Goal: Information Seeking & Learning: Find specific page/section

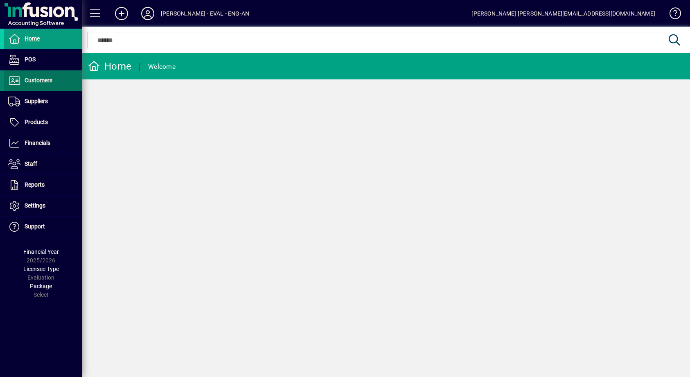
click at [45, 81] on span "Customers" at bounding box center [39, 80] width 28 height 7
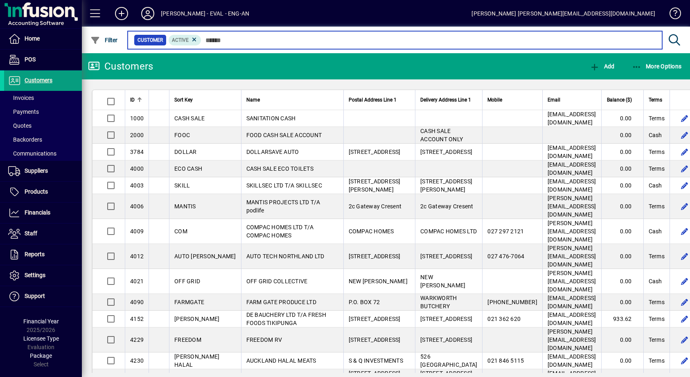
click at [238, 39] on input "text" at bounding box center [428, 39] width 454 height 11
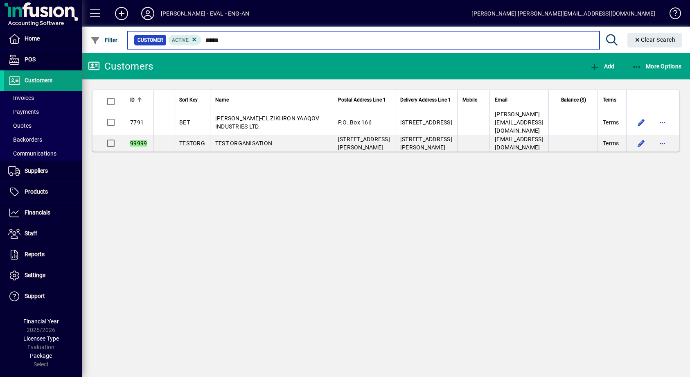
type input "*****"
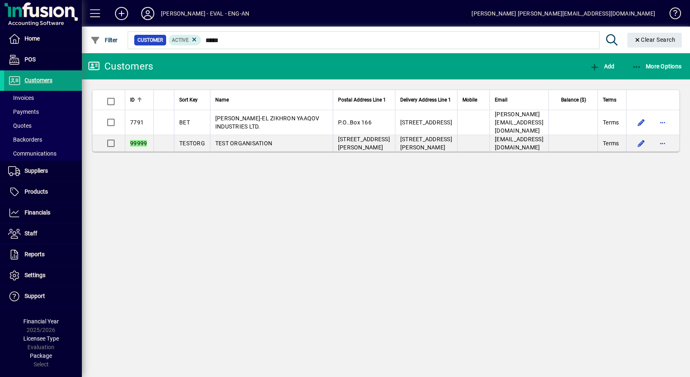
click at [264, 140] on td "TEST ORGANISATION" at bounding box center [271, 143] width 123 height 16
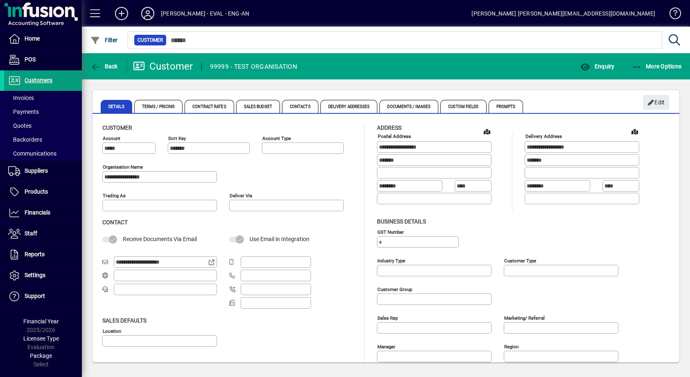
type input "**********"
drag, startPoint x: 136, startPoint y: 264, endPoint x: 96, endPoint y: 263, distance: 39.7
click at [96, 263] on div "**********" at bounding box center [386, 258] width 587 height 287
click at [136, 262] on input "**********" at bounding box center [162, 262] width 93 height 7
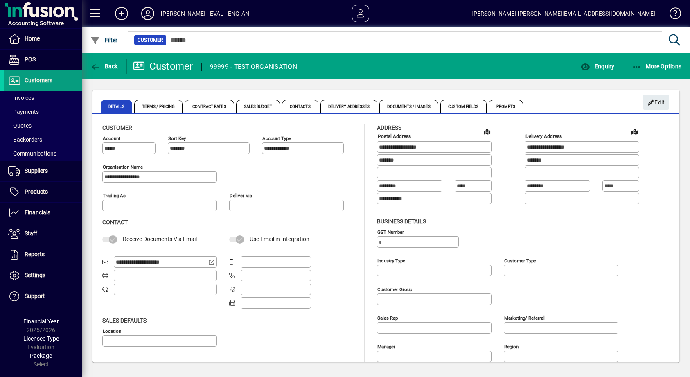
click at [136, 262] on input "**********" at bounding box center [162, 262] width 93 height 7
click at [145, 264] on input "**********" at bounding box center [162, 262] width 93 height 7
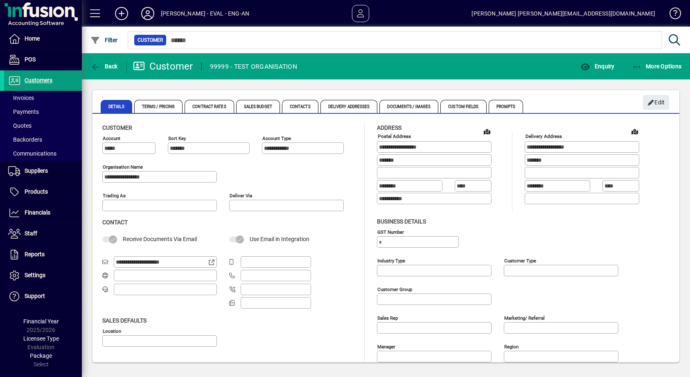
click at [128, 265] on input "**********" at bounding box center [162, 262] width 93 height 7
click at [255, 239] on span "Use Email in Integration" at bounding box center [280, 239] width 60 height 7
drag, startPoint x: 255, startPoint y: 239, endPoint x: 306, endPoint y: 240, distance: 50.8
click at [306, 240] on span "Use Email in Integration" at bounding box center [280, 239] width 60 height 7
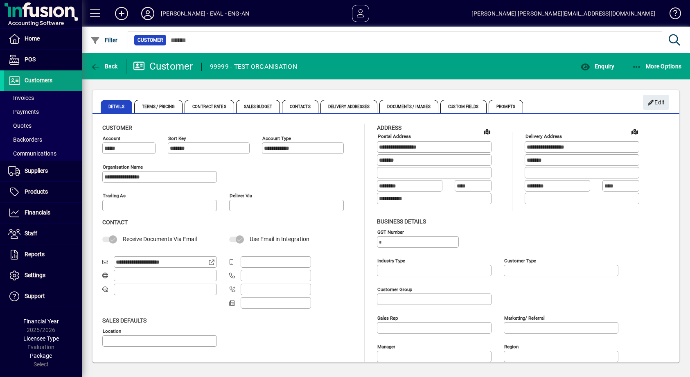
drag, startPoint x: 306, startPoint y: 240, endPoint x: 248, endPoint y: 239, distance: 57.7
click at [248, 239] on div "Use Email in Integration" at bounding box center [286, 239] width 115 height 9
click at [251, 238] on span "Use Email in Integration" at bounding box center [280, 239] width 60 height 7
drag, startPoint x: 251, startPoint y: 238, endPoint x: 300, endPoint y: 240, distance: 49.2
click at [300, 240] on span "Use Email in Integration" at bounding box center [280, 239] width 60 height 7
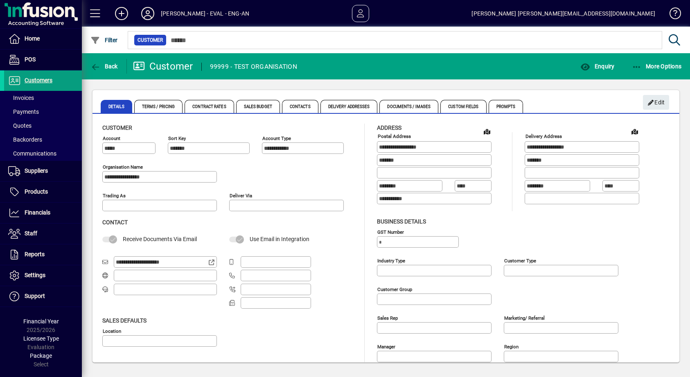
click at [280, 239] on span "Use Email in Integration" at bounding box center [280, 239] width 60 height 7
click at [250, 239] on span "Use Email in Integration" at bounding box center [280, 239] width 60 height 7
drag, startPoint x: 250, startPoint y: 239, endPoint x: 298, endPoint y: 238, distance: 48.3
click at [298, 238] on span "Use Email in Integration" at bounding box center [280, 239] width 60 height 7
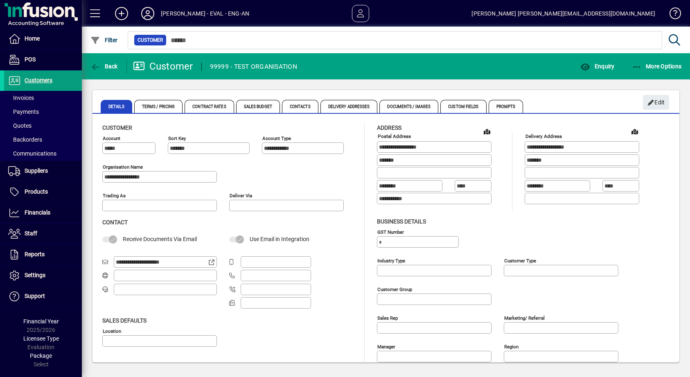
drag, startPoint x: 298, startPoint y: 238, endPoint x: 251, endPoint y: 241, distance: 46.8
click at [251, 241] on span "Use Email in Integration" at bounding box center [280, 239] width 60 height 7
drag, startPoint x: 251, startPoint y: 241, endPoint x: 296, endPoint y: 241, distance: 45.4
click at [296, 241] on span "Use Email in Integration" at bounding box center [280, 239] width 60 height 7
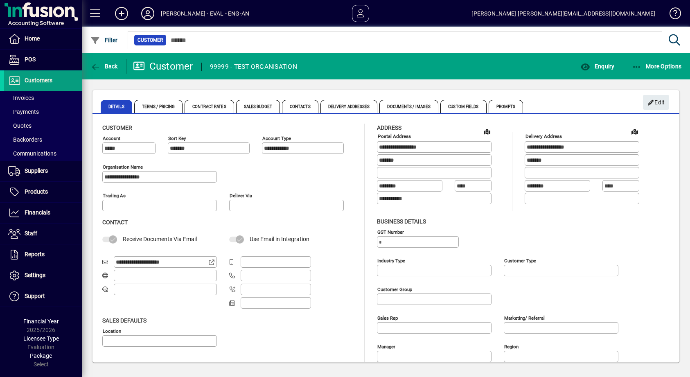
click at [254, 239] on span "Use Email in Integration" at bounding box center [280, 239] width 60 height 7
drag, startPoint x: 254, startPoint y: 239, endPoint x: 309, endPoint y: 237, distance: 54.5
click at [309, 237] on span "Use Email in Integration" at bounding box center [280, 239] width 60 height 7
click at [299, 241] on span "Use Email in Integration" at bounding box center [280, 239] width 60 height 7
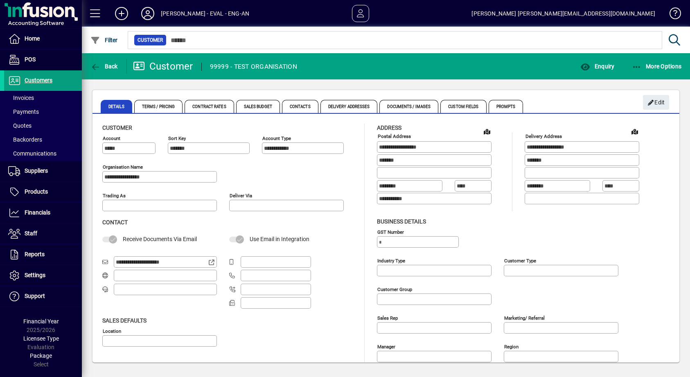
click at [253, 239] on span "Use Email in Integration" at bounding box center [280, 239] width 60 height 7
drag, startPoint x: 253, startPoint y: 239, endPoint x: 294, endPoint y: 240, distance: 40.9
click at [294, 240] on span "Use Email in Integration" at bounding box center [280, 239] width 60 height 7
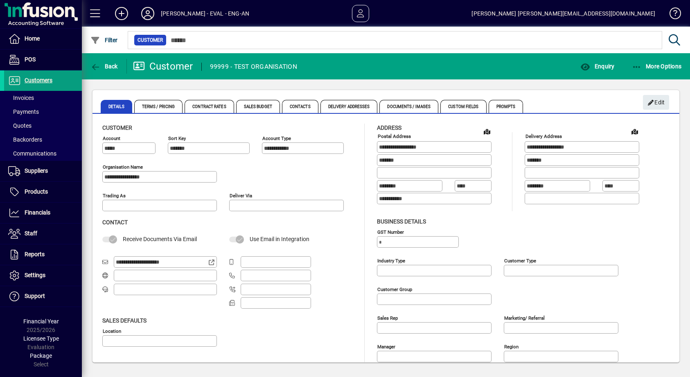
click at [294, 240] on span "Use Email in Integration" at bounding box center [280, 239] width 60 height 7
click at [248, 238] on div "Use Email in Integration" at bounding box center [286, 239] width 115 height 9
click at [250, 239] on span "Use Email in Integration" at bounding box center [280, 239] width 60 height 7
drag, startPoint x: 250, startPoint y: 239, endPoint x: 295, endPoint y: 239, distance: 45.4
click at [295, 239] on span "Use Email in Integration" at bounding box center [280, 239] width 60 height 7
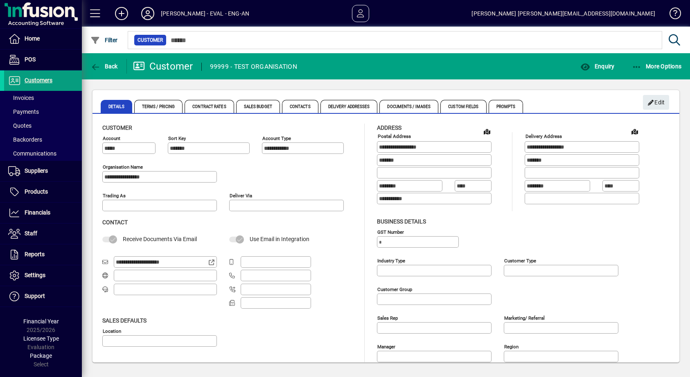
click at [295, 239] on span "Use Email in Integration" at bounding box center [280, 239] width 60 height 7
drag, startPoint x: 295, startPoint y: 239, endPoint x: 255, endPoint y: 239, distance: 40.5
click at [255, 239] on span "Use Email in Integration" at bounding box center [280, 239] width 60 height 7
drag, startPoint x: 255, startPoint y: 239, endPoint x: 294, endPoint y: 240, distance: 38.9
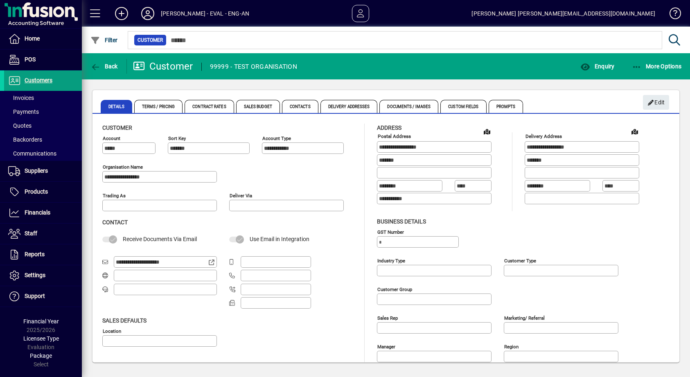
click at [294, 240] on span "Use Email in Integration" at bounding box center [280, 239] width 60 height 7
click at [246, 238] on div "Use Email in Integration" at bounding box center [286, 239] width 115 height 9
click at [251, 238] on span "Use Email in Integration" at bounding box center [280, 239] width 60 height 7
drag, startPoint x: 251, startPoint y: 238, endPoint x: 291, endPoint y: 240, distance: 40.2
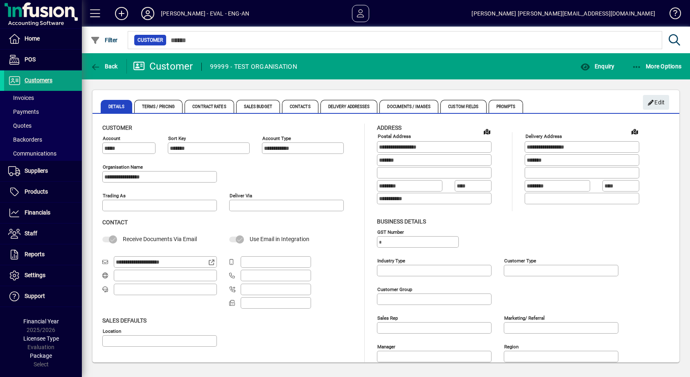
click at [291, 240] on span "Use Email in Integration" at bounding box center [280, 239] width 60 height 7
drag, startPoint x: 291, startPoint y: 240, endPoint x: 256, endPoint y: 239, distance: 34.8
click at [256, 239] on span "Use Email in Integration" at bounding box center [280, 239] width 60 height 7
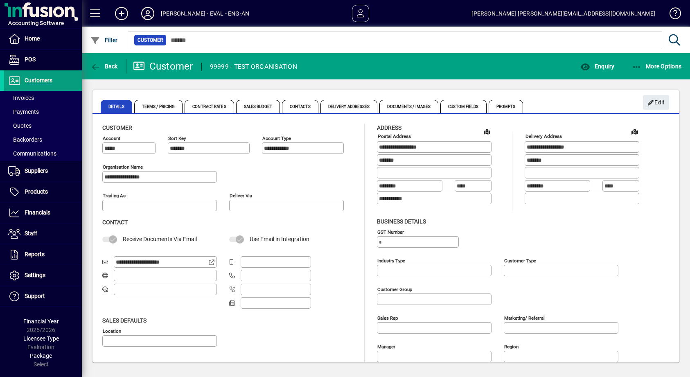
drag, startPoint x: 256, startPoint y: 239, endPoint x: 300, endPoint y: 239, distance: 44.2
click at [300, 239] on span "Use Email in Integration" at bounding box center [280, 239] width 60 height 7
drag, startPoint x: 300, startPoint y: 239, endPoint x: 251, endPoint y: 239, distance: 49.1
click at [251, 239] on span "Use Email in Integration" at bounding box center [280, 239] width 60 height 7
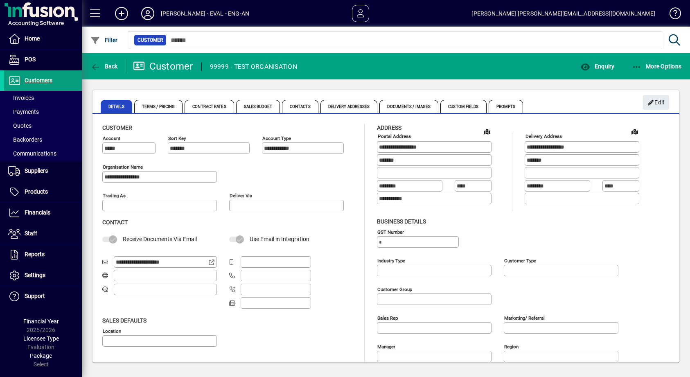
click at [251, 239] on span "Use Email in Integration" at bounding box center [280, 239] width 60 height 7
drag, startPoint x: 251, startPoint y: 239, endPoint x: 299, endPoint y: 239, distance: 48.3
click at [299, 239] on span "Use Email in Integration" at bounding box center [280, 239] width 60 height 7
click at [253, 239] on span "Use Email in Integration" at bounding box center [280, 239] width 60 height 7
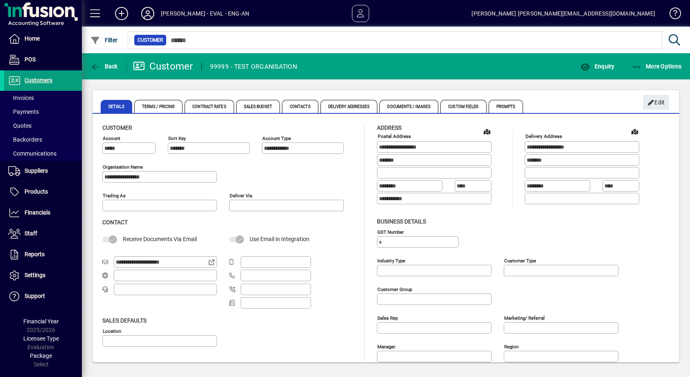
drag, startPoint x: 253, startPoint y: 239, endPoint x: 293, endPoint y: 239, distance: 39.7
click at [293, 239] on span "Use Email in Integration" at bounding box center [280, 239] width 60 height 7
drag, startPoint x: 170, startPoint y: 174, endPoint x: 77, endPoint y: 178, distance: 93.0
click at [77, 178] on mat-drawer-container "**********" at bounding box center [345, 188] width 690 height 377
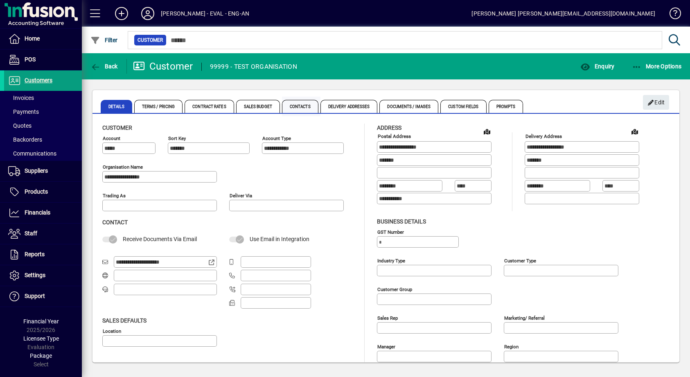
click at [286, 106] on span "Contacts" at bounding box center [300, 106] width 36 height 13
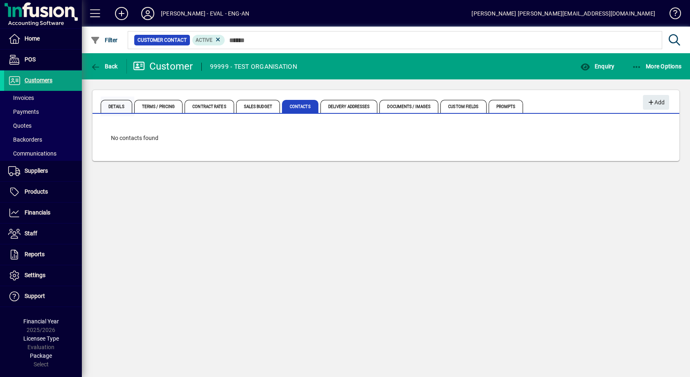
click at [110, 108] on span "Details" at bounding box center [117, 106] width 32 height 13
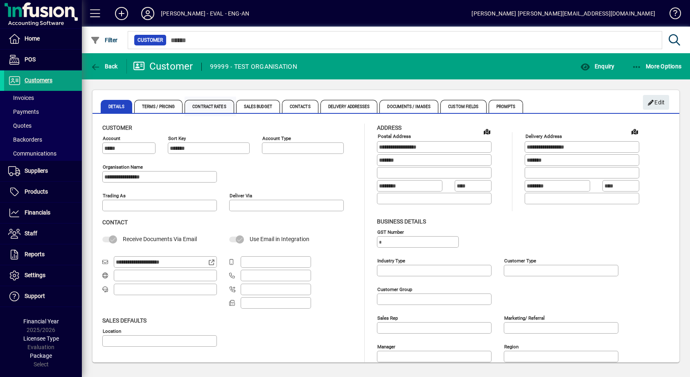
type input "**********"
click at [313, 105] on span "Contacts" at bounding box center [300, 106] width 36 height 13
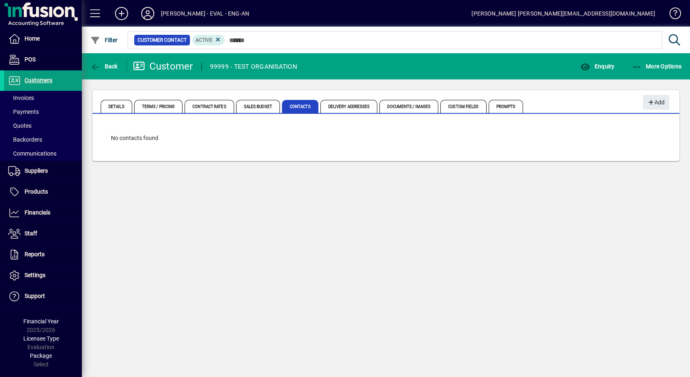
click at [109, 104] on span "Details" at bounding box center [117, 106] width 32 height 13
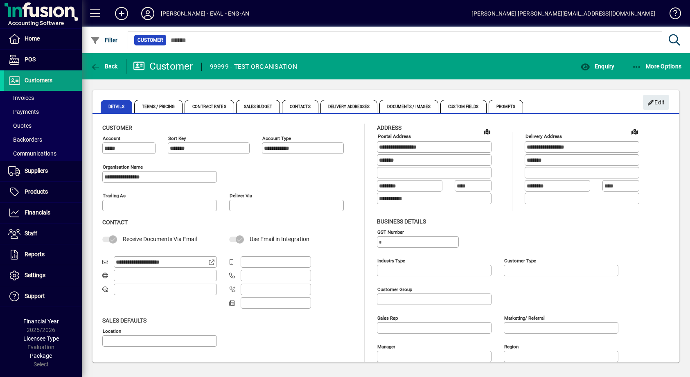
click at [166, 69] on div "Customer" at bounding box center [163, 66] width 60 height 13
click at [180, 70] on div "Customer" at bounding box center [163, 66] width 60 height 13
click at [311, 111] on span "Contacts" at bounding box center [300, 106] width 36 height 13
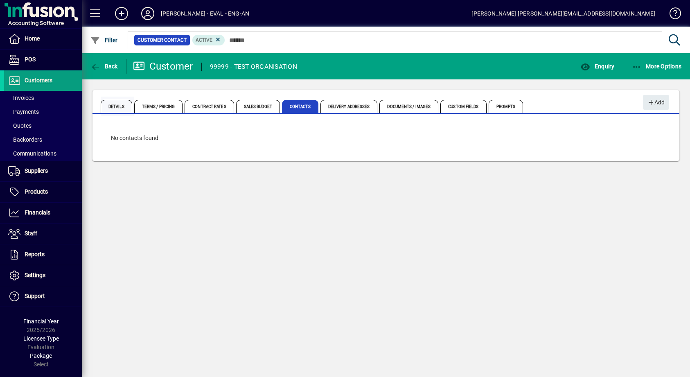
click at [122, 111] on span "Details" at bounding box center [117, 106] width 32 height 13
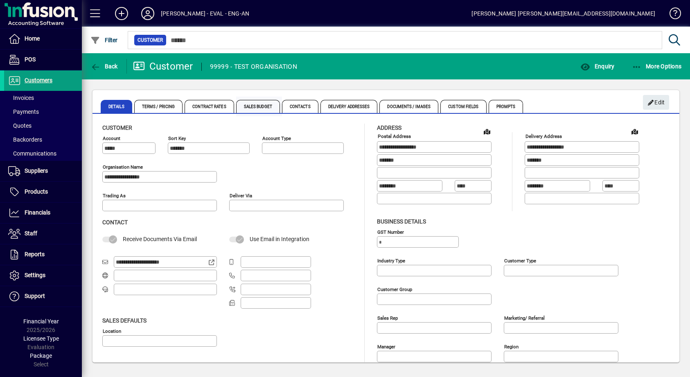
type input "**********"
click at [302, 104] on span "Contacts" at bounding box center [300, 106] width 36 height 13
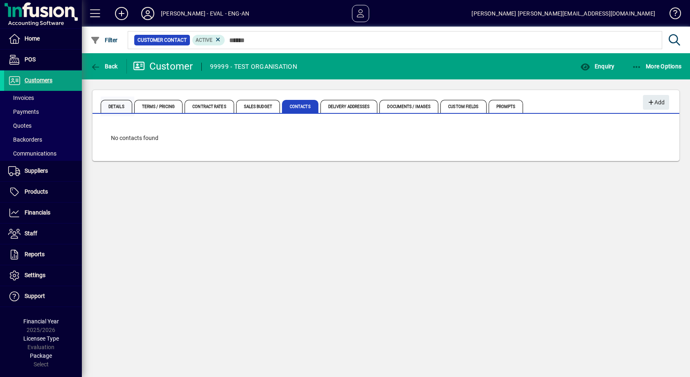
click at [115, 106] on span "Details" at bounding box center [117, 106] width 32 height 13
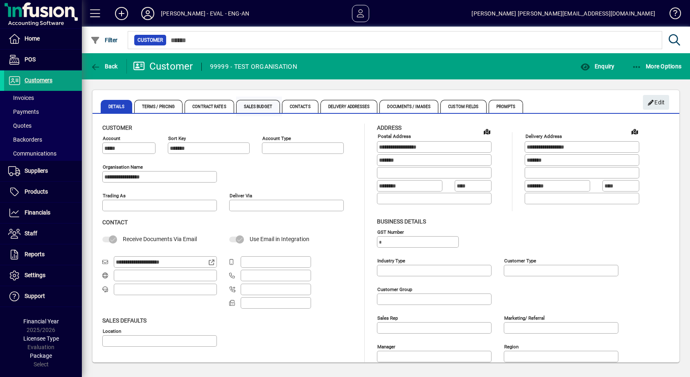
type input "**********"
click at [278, 104] on span "Sales Budget" at bounding box center [258, 106] width 44 height 13
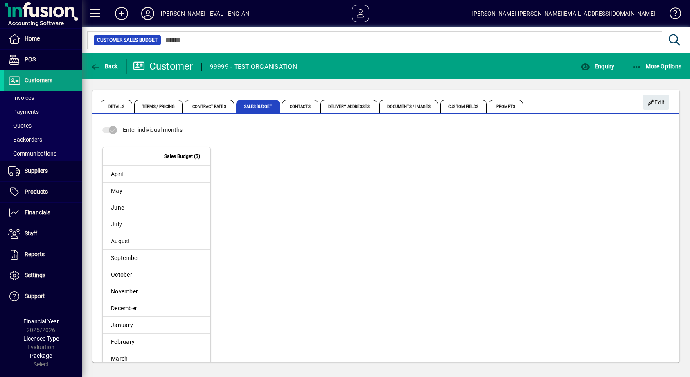
click at [297, 106] on span "Contacts" at bounding box center [300, 106] width 36 height 13
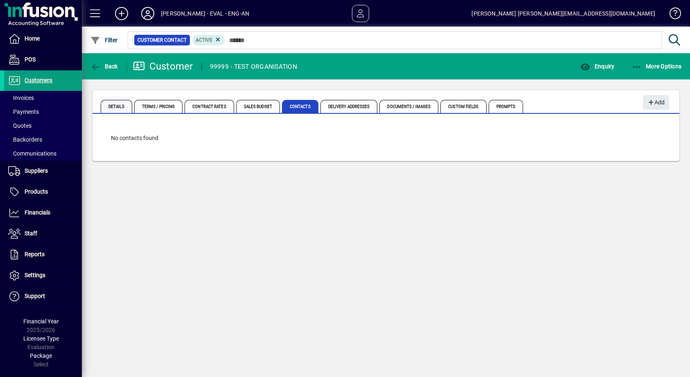
click at [118, 111] on span "Details" at bounding box center [117, 106] width 32 height 13
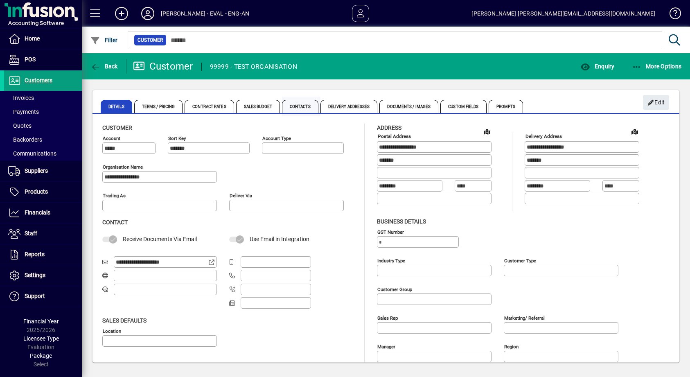
type input "**********"
click at [309, 239] on span "Use Email in Integration" at bounding box center [280, 239] width 60 height 7
click at [244, 241] on div "Use Email in Integration" at bounding box center [286, 239] width 115 height 9
click at [253, 239] on span "Use Email in Integration" at bounding box center [280, 239] width 60 height 7
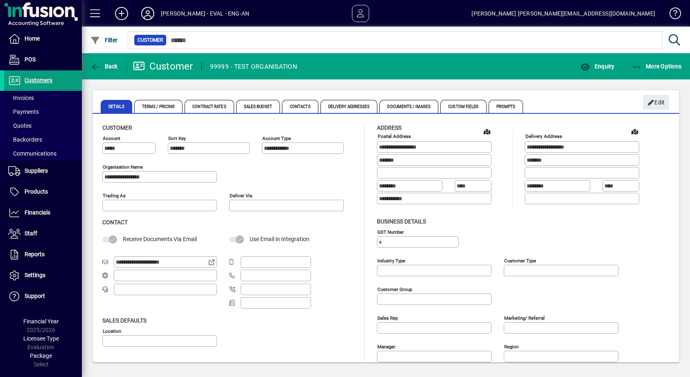
drag, startPoint x: 253, startPoint y: 239, endPoint x: 300, endPoint y: 237, distance: 47.1
click at [300, 237] on span "Use Email in Integration" at bounding box center [280, 239] width 60 height 7
drag, startPoint x: 300, startPoint y: 237, endPoint x: 248, endPoint y: 239, distance: 52.0
click at [248, 239] on div "Use Email in Integration" at bounding box center [286, 239] width 115 height 9
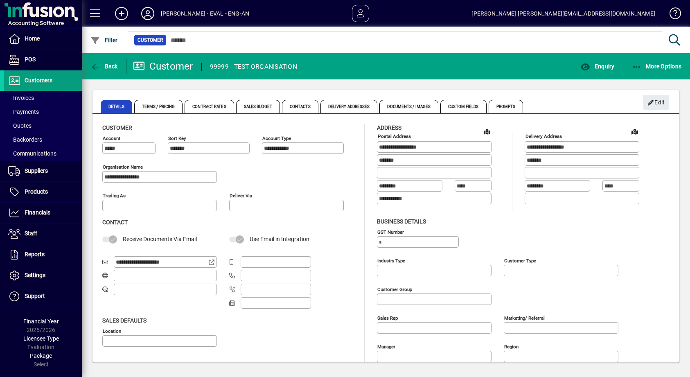
click at [248, 239] on div "Use Email in Integration" at bounding box center [286, 239] width 115 height 9
click at [103, 72] on span "button" at bounding box center [104, 66] width 32 height 20
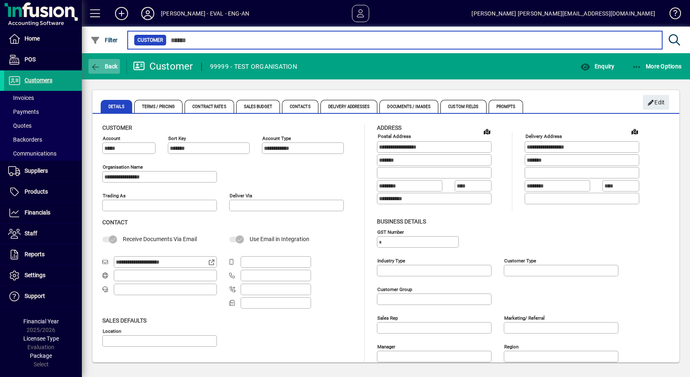
type input "*****"
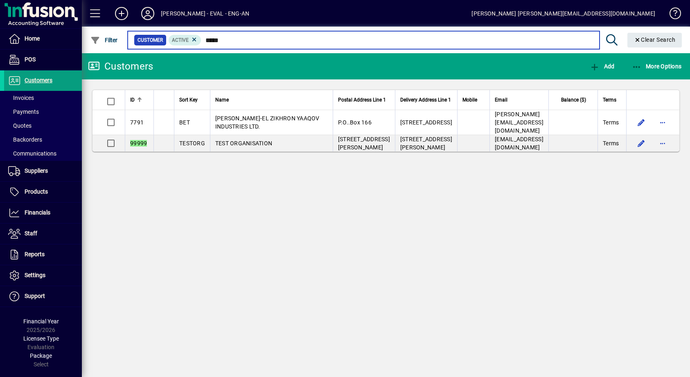
drag, startPoint x: 257, startPoint y: 42, endPoint x: 145, endPoint y: 38, distance: 111.8
click at [145, 38] on div "Customer Active *****" at bounding box center [363, 39] width 459 height 11
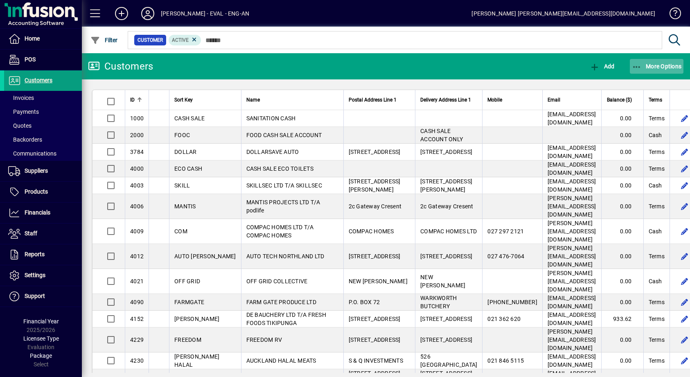
click at [638, 66] on icon "button" at bounding box center [637, 67] width 10 height 8
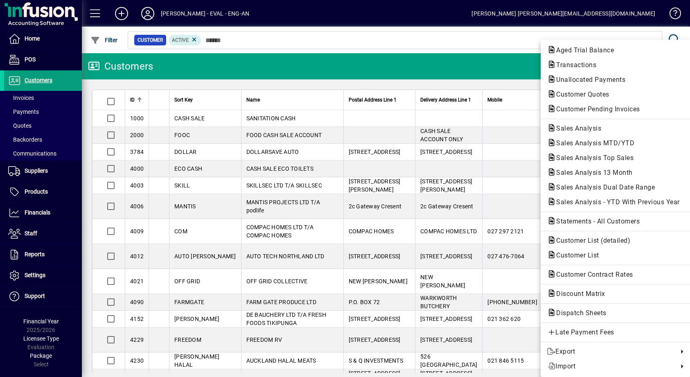
click at [445, 81] on div at bounding box center [345, 188] width 690 height 377
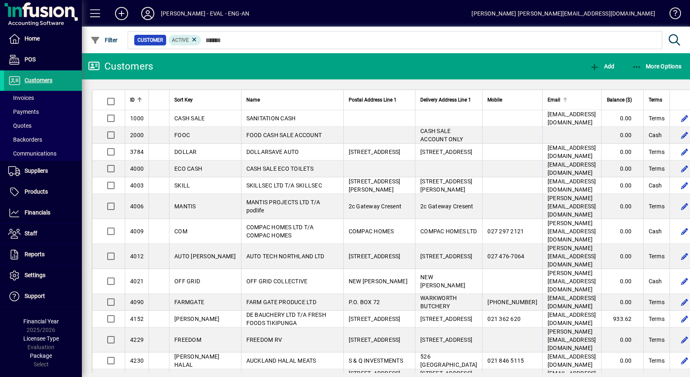
click at [548, 97] on span "Email" at bounding box center [554, 99] width 13 height 9
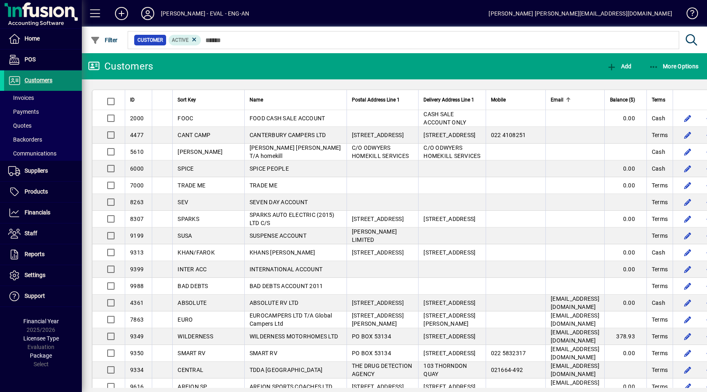
click at [50, 82] on span "Customers" at bounding box center [39, 80] width 28 height 7
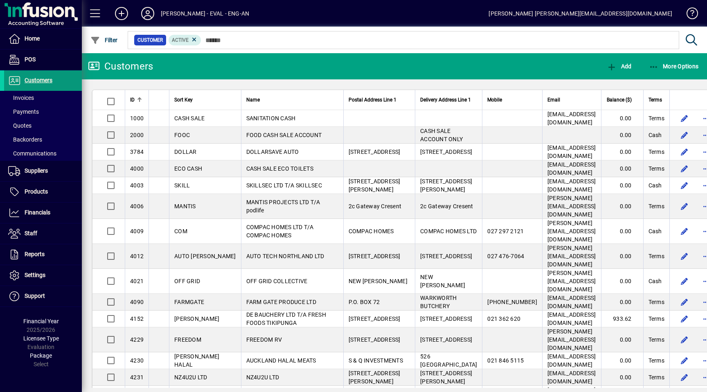
click at [39, 76] on span "Customers" at bounding box center [28, 81] width 48 height 10
click at [220, 70] on mat-toolbar-row "Customers Add More Options" at bounding box center [395, 66] width 626 height 26
click at [47, 84] on span "Customers" at bounding box center [28, 81] width 48 height 10
click at [32, 190] on span "Products" at bounding box center [36, 191] width 23 height 7
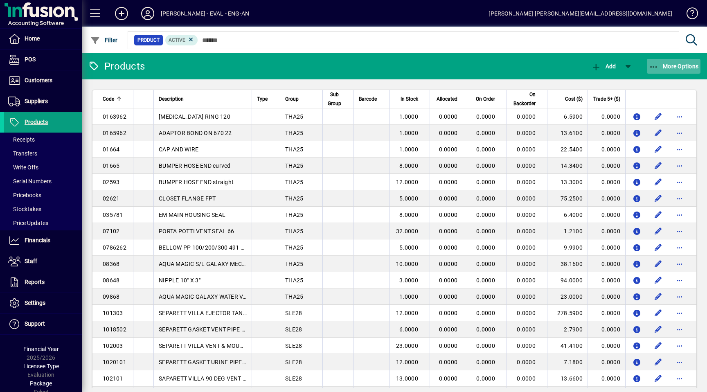
click at [671, 74] on span "button" at bounding box center [674, 66] width 54 height 20
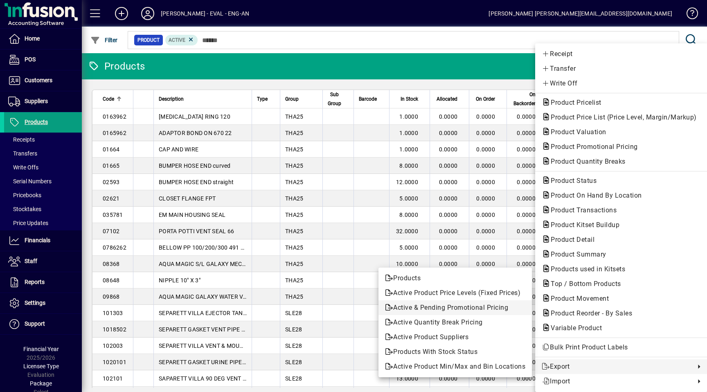
click at [433, 309] on span "Active & Pending Promotional Pricing" at bounding box center [455, 308] width 140 height 10
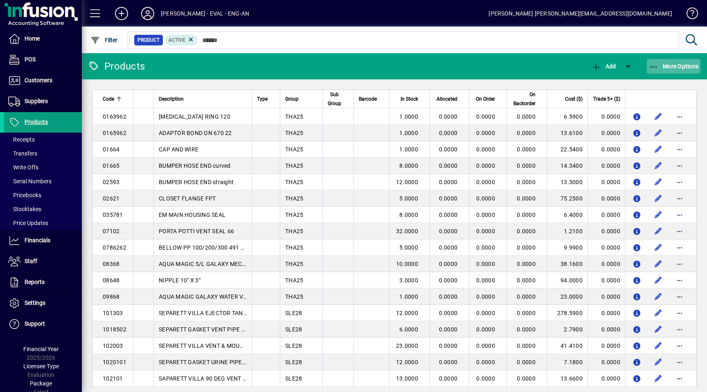
click at [673, 68] on span "More Options" at bounding box center [674, 66] width 50 height 7
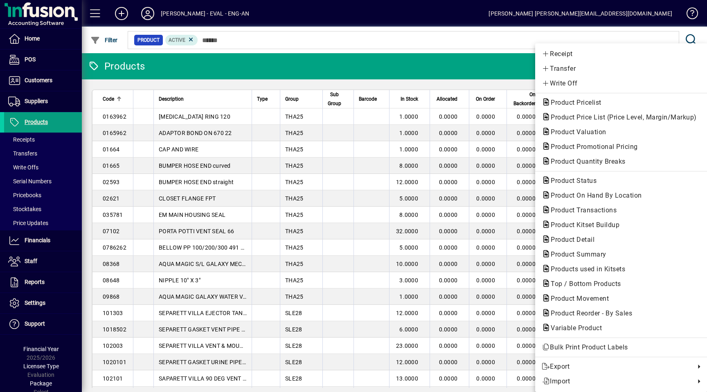
drag, startPoint x: 484, startPoint y: 77, endPoint x: 551, endPoint y: 75, distance: 67.2
click at [485, 77] on div at bounding box center [353, 196] width 707 height 392
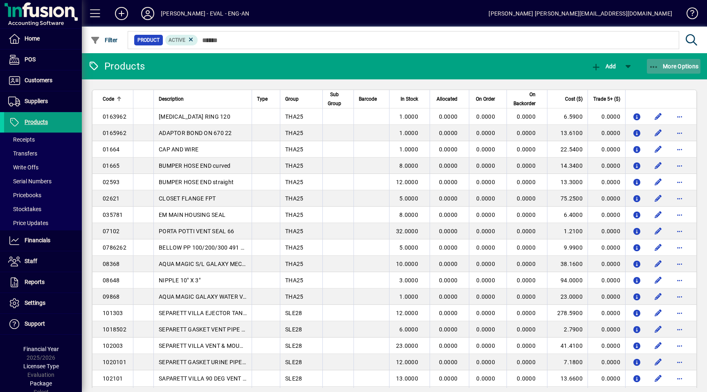
click at [685, 61] on span "button" at bounding box center [674, 66] width 54 height 20
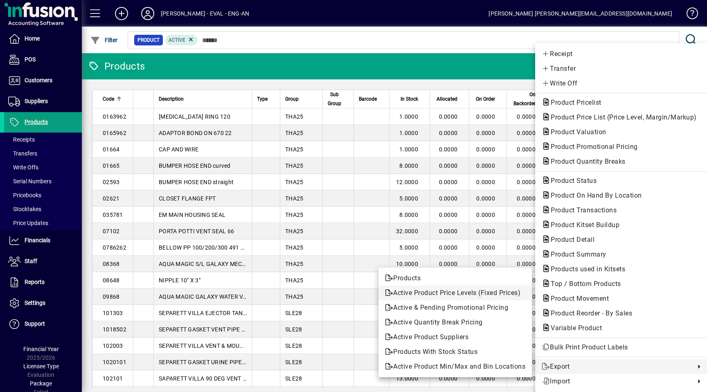
click at [420, 293] on span "Active Product Price Levels (Fixed Prices)" at bounding box center [455, 293] width 140 height 10
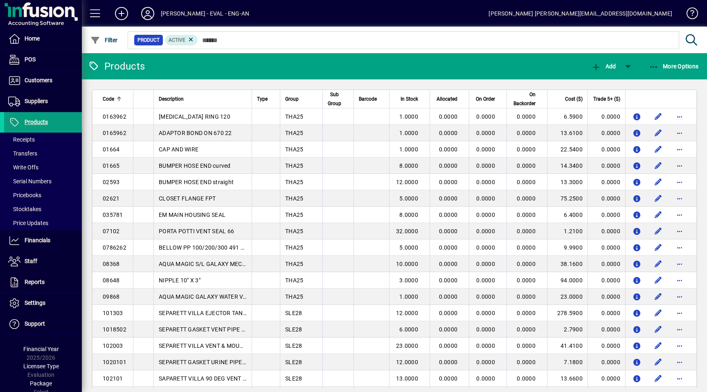
click at [284, 62] on mat-toolbar-row "Products Add More Options" at bounding box center [395, 66] width 626 height 26
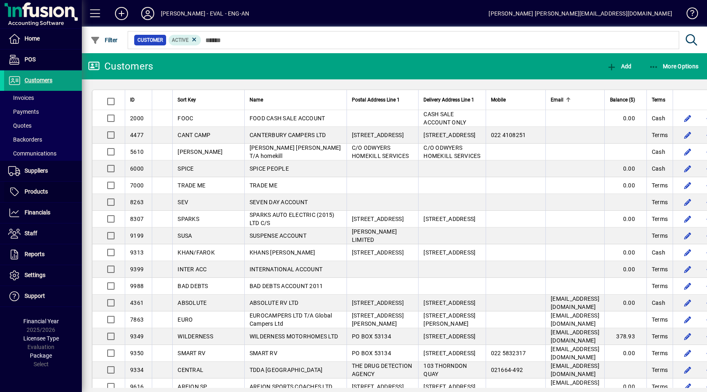
click at [38, 199] on span at bounding box center [43, 192] width 78 height 20
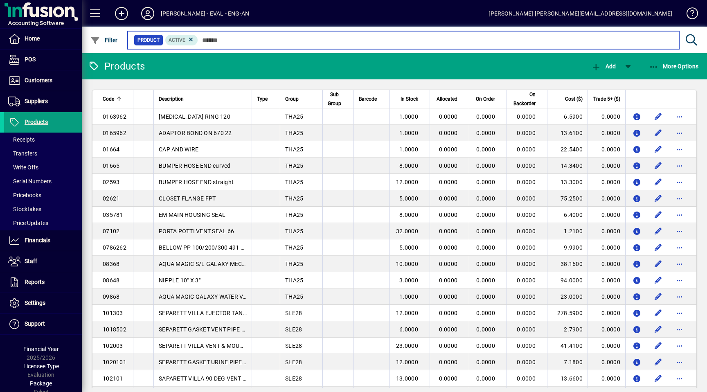
click at [227, 45] on input "text" at bounding box center [435, 39] width 475 height 11
click at [267, 40] on input "text" at bounding box center [435, 39] width 475 height 11
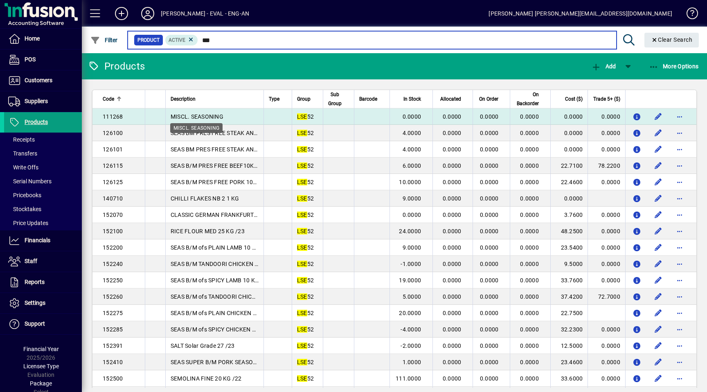
type input "***"
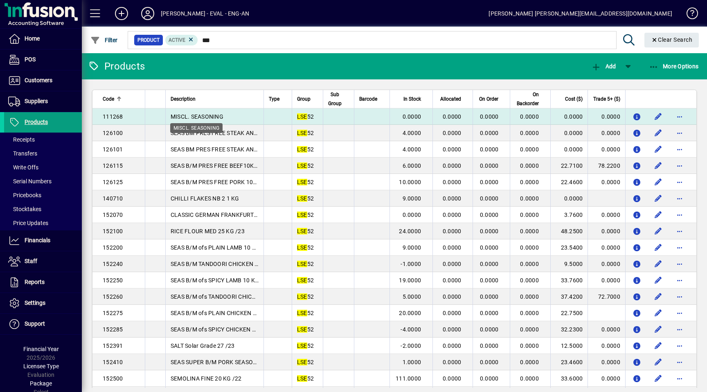
click at [219, 115] on span "MISCL. SEASONING" at bounding box center [197, 116] width 53 height 7
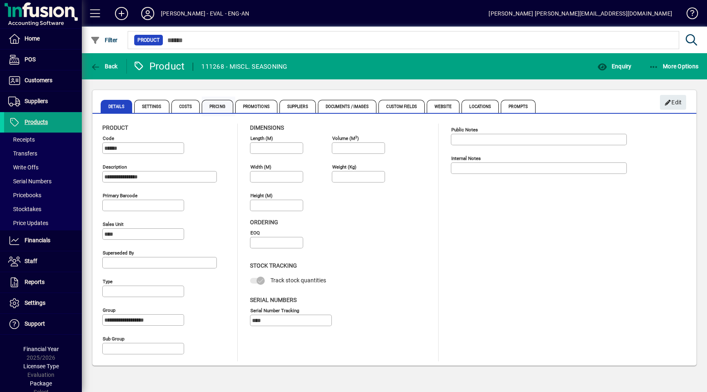
click at [209, 108] on span "Pricing" at bounding box center [218, 106] width 32 height 13
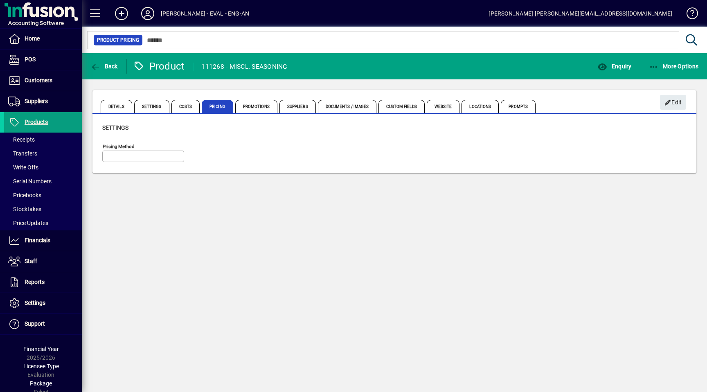
type input "**********"
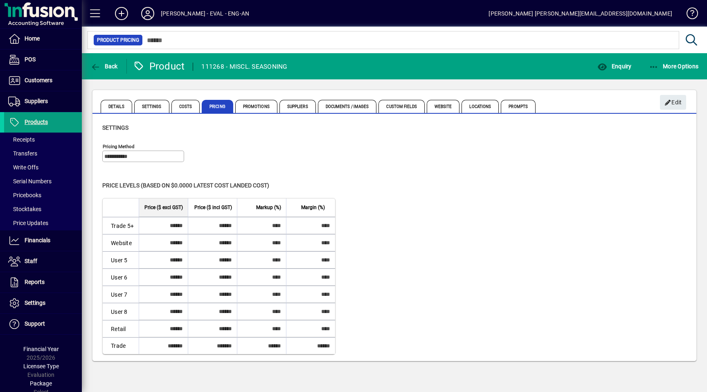
drag, startPoint x: 163, startPoint y: 242, endPoint x: 343, endPoint y: 240, distance: 180.5
click at [343, 240] on div "Level Price ($ excl GST) Price ($ incl GST) Markup (%) Margin (%) Trade 5+ ****…" at bounding box center [394, 276] width 585 height 156
drag, startPoint x: 388, startPoint y: 243, endPoint x: 374, endPoint y: 244, distance: 14.4
click at [388, 243] on div "Level Price ($ excl GST) Price ($ incl GST) Markup (%) Margin (%) Trade 5+ ****…" at bounding box center [394, 276] width 585 height 156
